Goal: Task Accomplishment & Management: Manage account settings

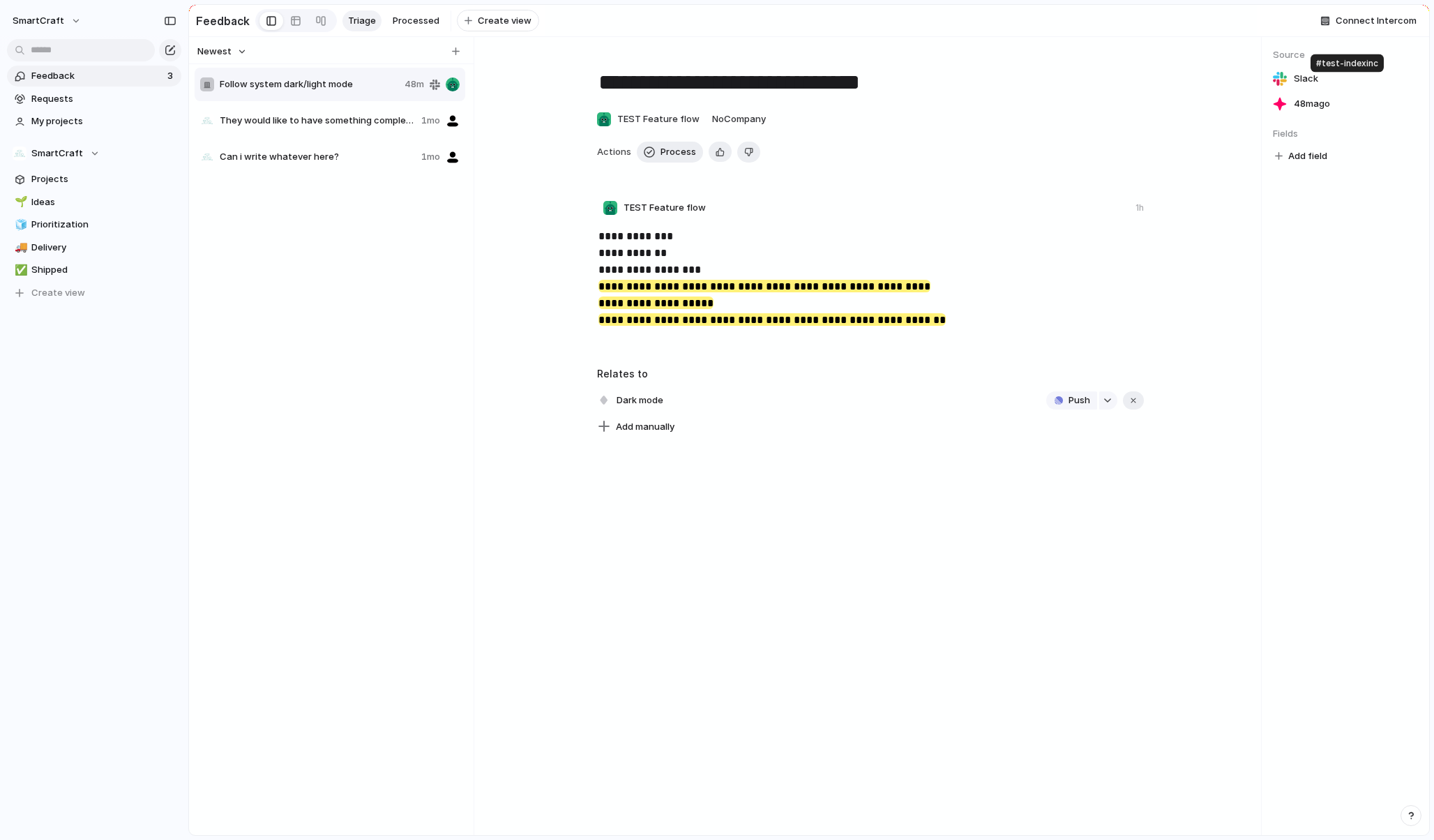
click at [1146, 83] on link "Slack" at bounding box center [1345, 78] width 145 height 20
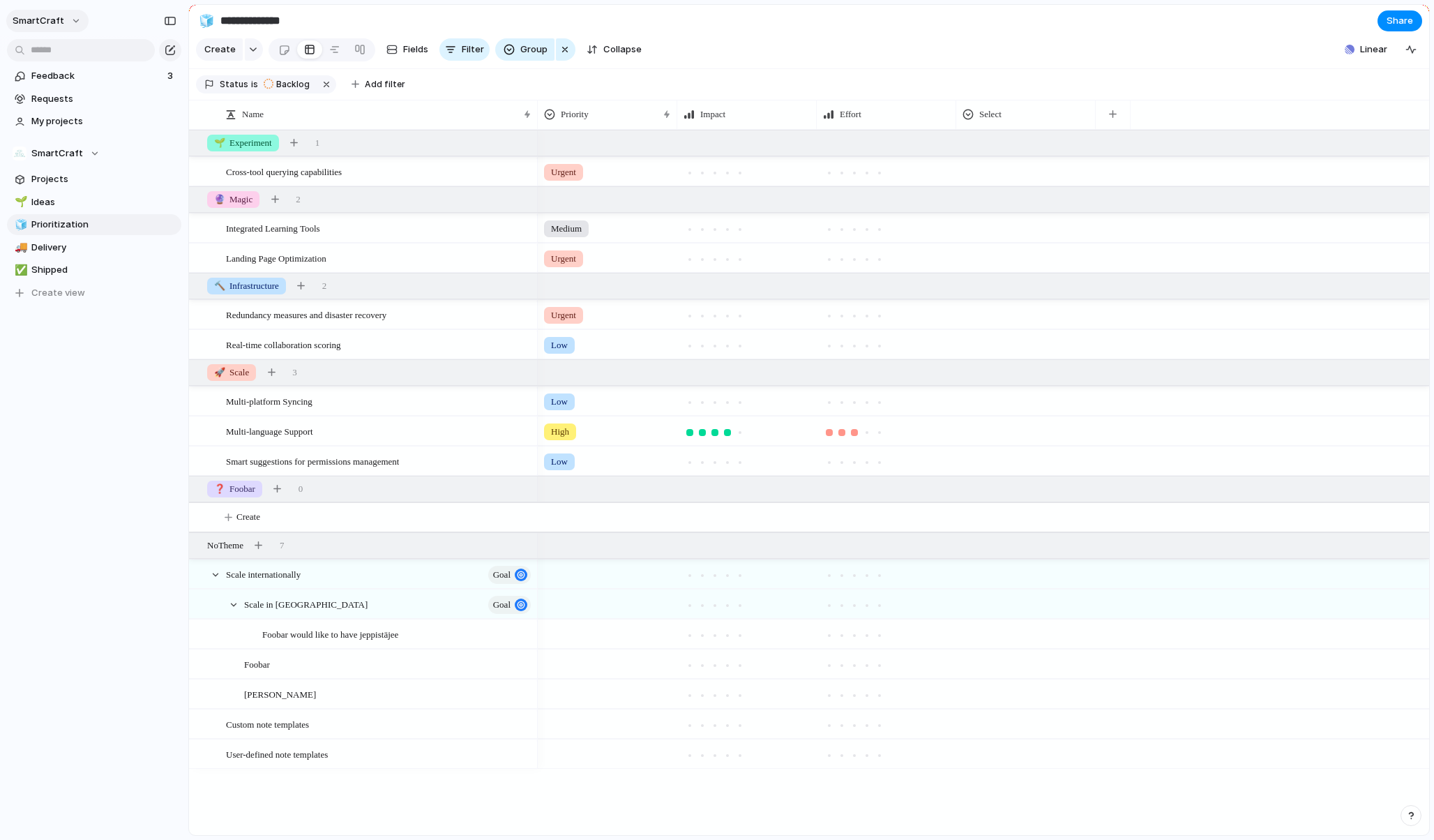
click at [66, 27] on button "SmartCraft" at bounding box center [47, 21] width 82 height 23
click at [66, 55] on span "Settings" at bounding box center [51, 52] width 39 height 14
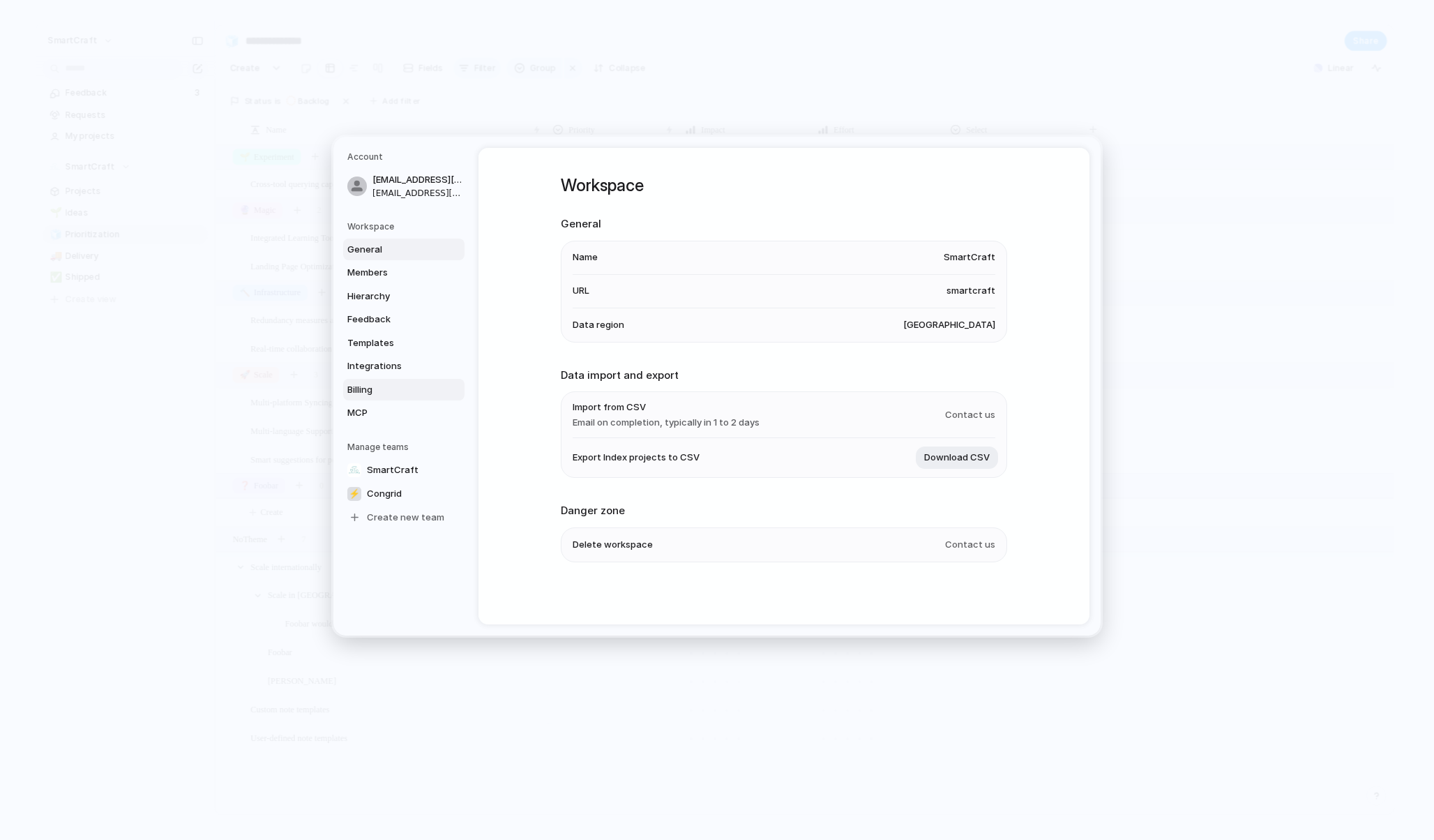
click at [376, 389] on span "Billing" at bounding box center [391, 389] width 90 height 14
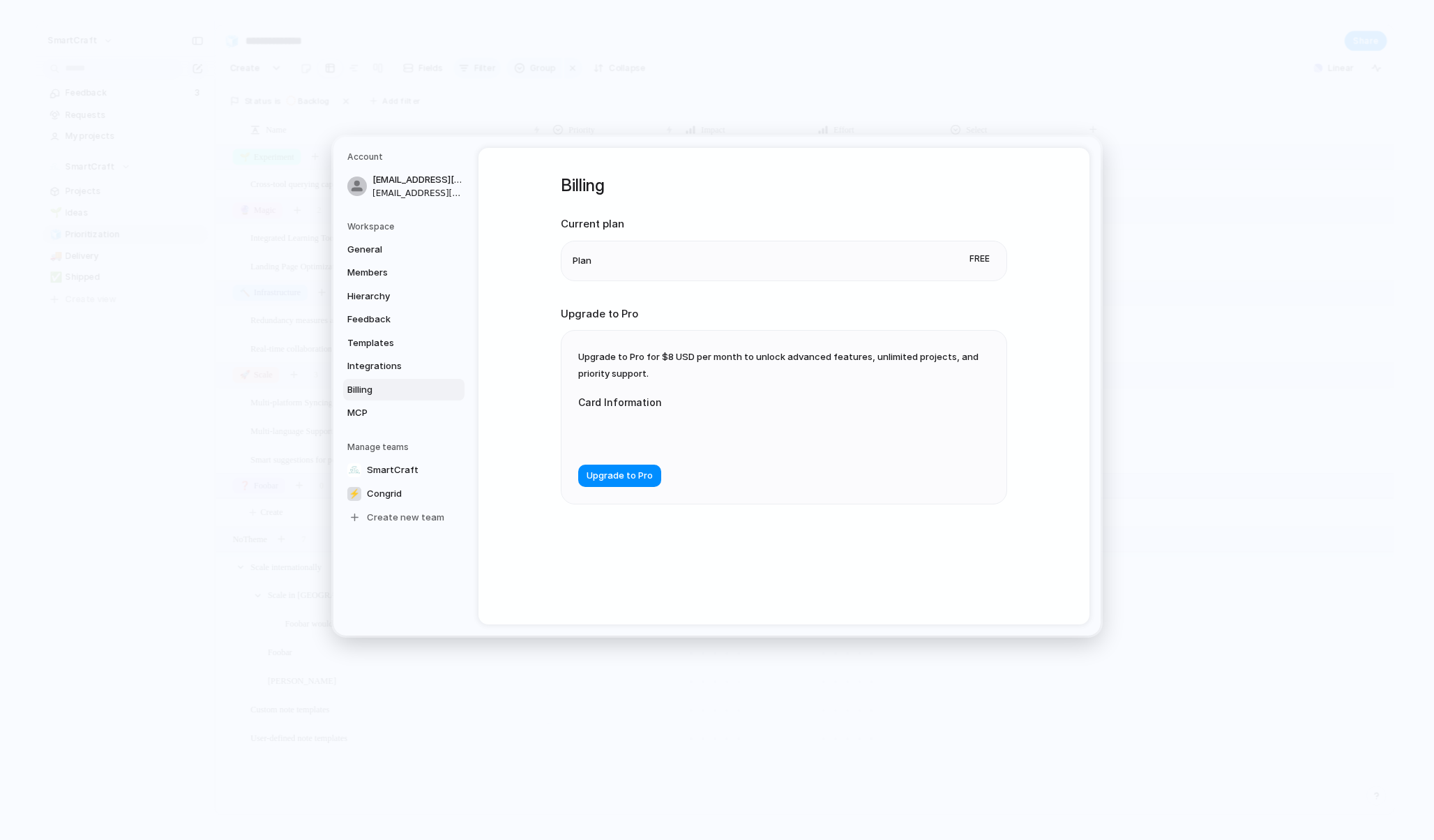
drag, startPoint x: 784, startPoint y: 356, endPoint x: 837, endPoint y: 356, distance: 53.0
click at [837, 356] on span "Upgrade to Pro for $8 USD per month to unlock advanced features, unlimited proj…" at bounding box center [778, 365] width 401 height 28
drag, startPoint x: 852, startPoint y: 357, endPoint x: 803, endPoint y: 357, distance: 49.0
click at [803, 357] on span "Upgrade to Pro for $8 USD per month to unlock advanced features, unlimited proj…" at bounding box center [778, 365] width 401 height 28
